Goal: Transaction & Acquisition: Purchase product/service

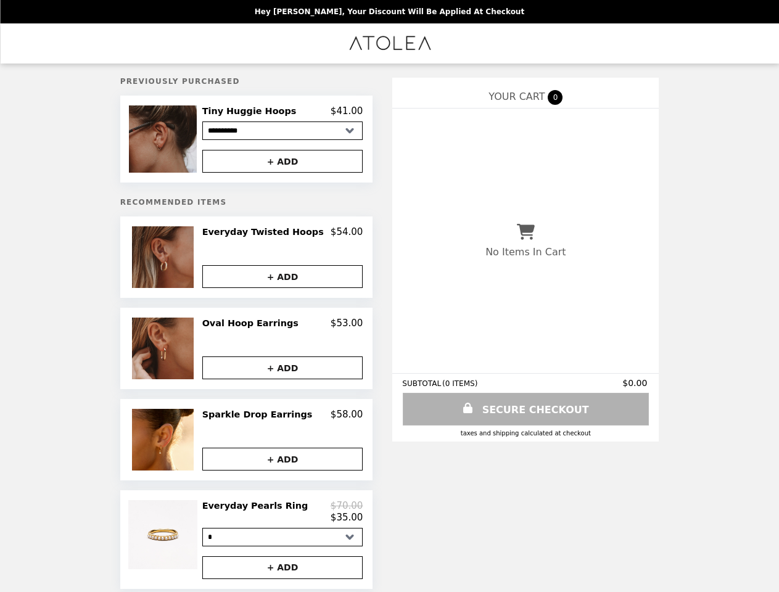
click at [180, 141] on img at bounding box center [164, 138] width 70 height 67
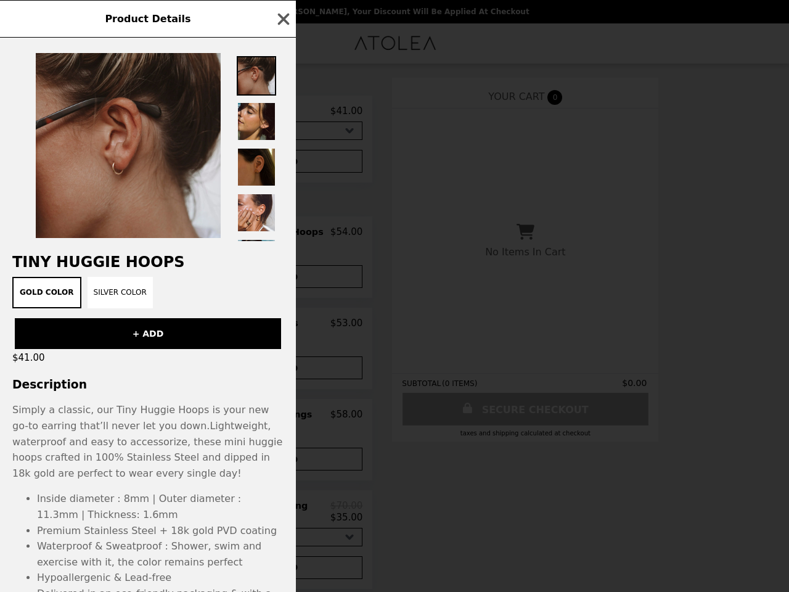
click at [282, 113] on div "Product Details Tiny Huggie Hoops Gold Color Silver Color + ADD $41.00 Descript…" at bounding box center [394, 296] width 789 height 592
click at [282, 163] on div at bounding box center [148, 140] width 296 height 204
click at [180, 261] on h2 "Tiny Huggie Hoops" at bounding box center [148, 261] width 296 height 17
click at [282, 236] on div "Product Details Tiny Huggie Hoops Gold Color Silver Color + ADD $41.00 Descript…" at bounding box center [394, 296] width 789 height 592
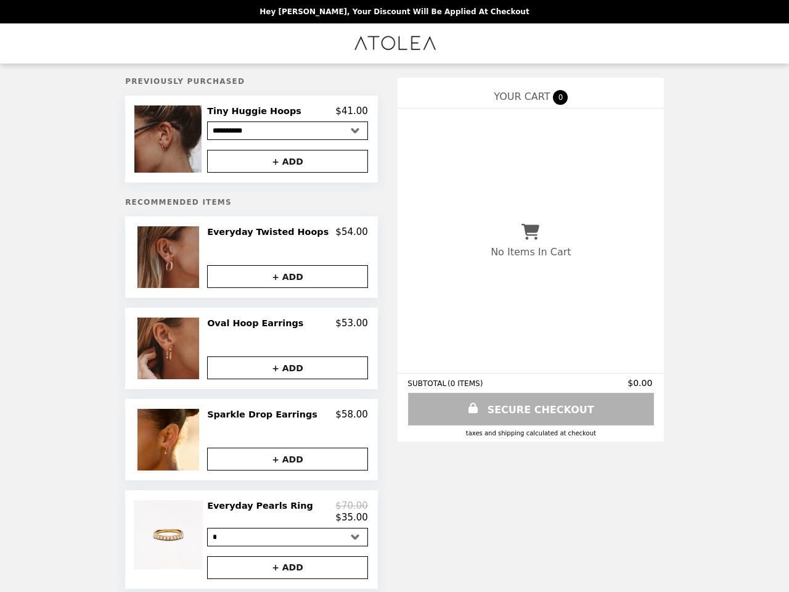
click at [282, 280] on button "+ ADD" at bounding box center [287, 276] width 161 height 23
click at [180, 352] on img at bounding box center [170, 349] width 65 height 62
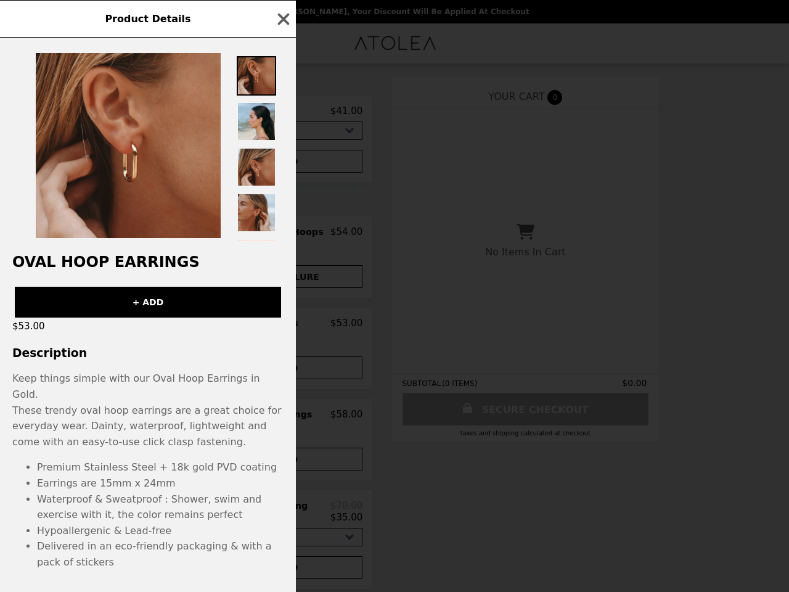
click at [282, 327] on div "Product Details Oval Hoop Earrings + ADD $53.00 Description Keep things simple …" at bounding box center [394, 296] width 789 height 592
click at [282, 371] on div "Oval Hoop Earrings + ADD $53.00 Description Keep things simple with our Oval Ho…" at bounding box center [148, 315] width 296 height 554
click at [180, 443] on p "Keep things simple with our Oval Hoop Earrings in Gold. These trendy oval hoop …" at bounding box center [148, 475] width 296 height 209
